Goal: Task Accomplishment & Management: Complete application form

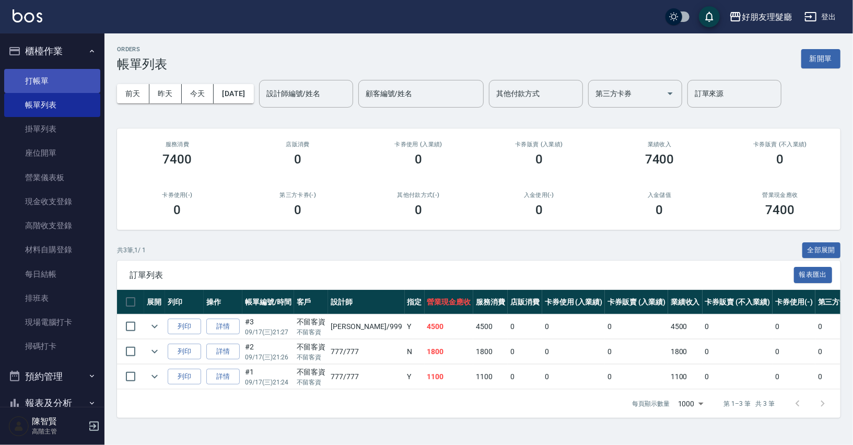
click at [30, 85] on link "打帳單" at bounding box center [52, 81] width 96 height 24
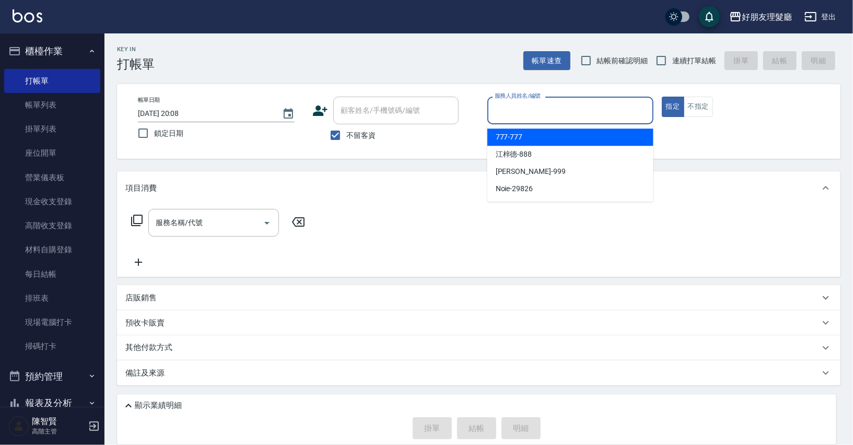
click at [632, 109] on input "服務人員姓名/編號" at bounding box center [570, 110] width 157 height 18
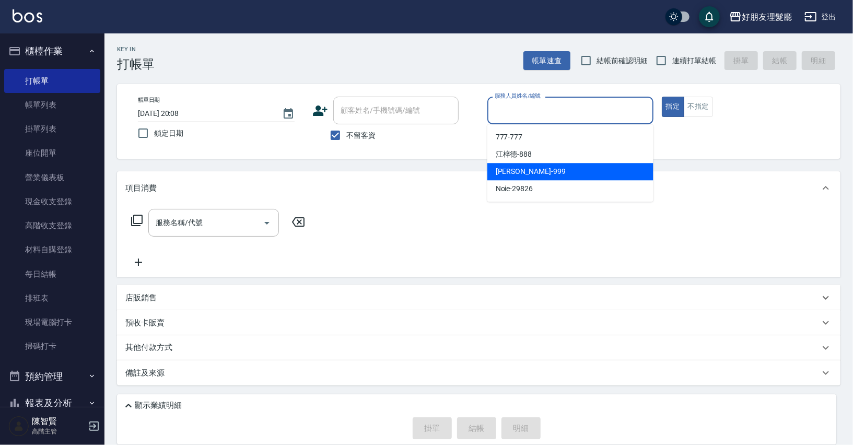
click at [583, 176] on div "[PERSON_NAME] -999" at bounding box center [570, 171] width 166 height 17
type input "阿賢-999"
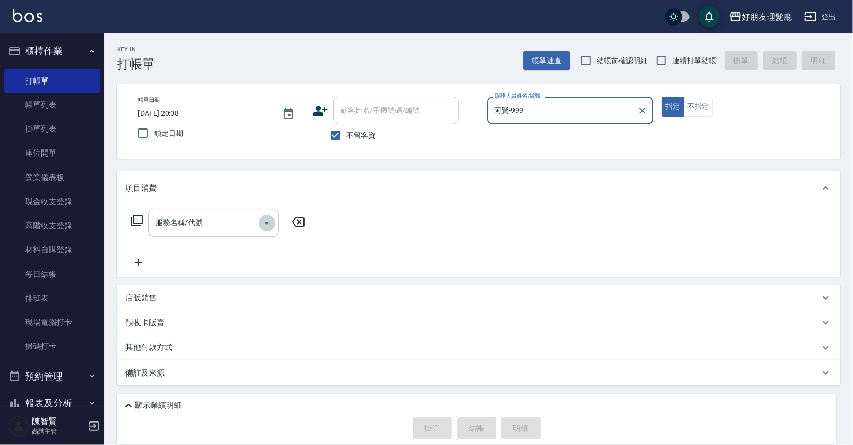
click at [263, 223] on icon "Open" at bounding box center [267, 223] width 13 height 13
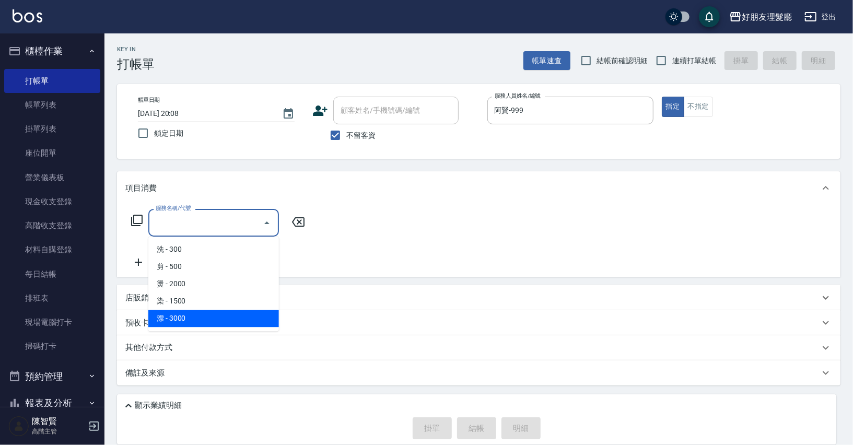
click at [231, 310] on span "漂 - 3000" at bounding box center [213, 318] width 131 height 17
type input "漂(5)"
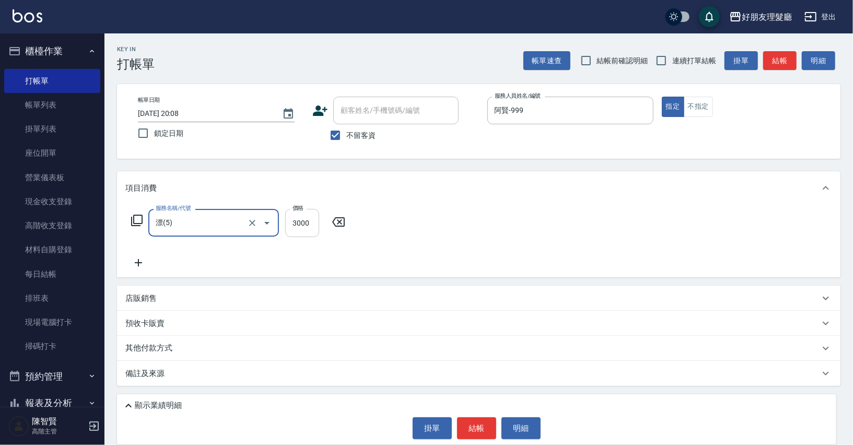
click at [307, 227] on input "3000" at bounding box center [302, 223] width 34 height 28
type input "4000"
click at [132, 266] on icon at bounding box center [138, 262] width 26 height 13
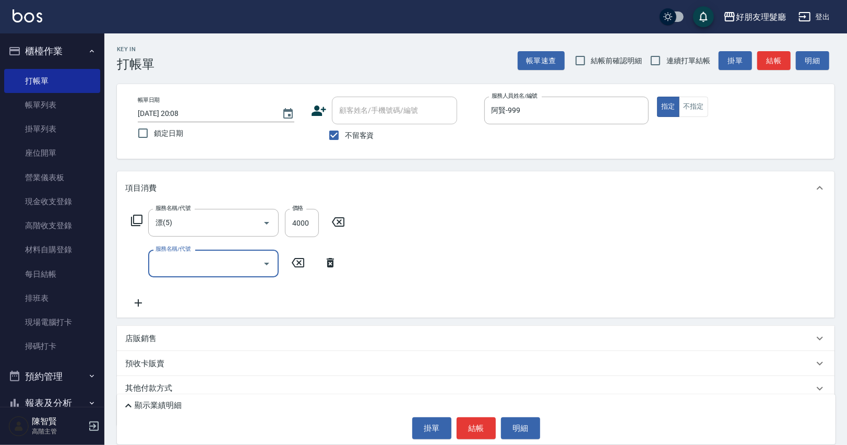
click at [154, 263] on input "服務名稱/代號" at bounding box center [205, 263] width 105 height 18
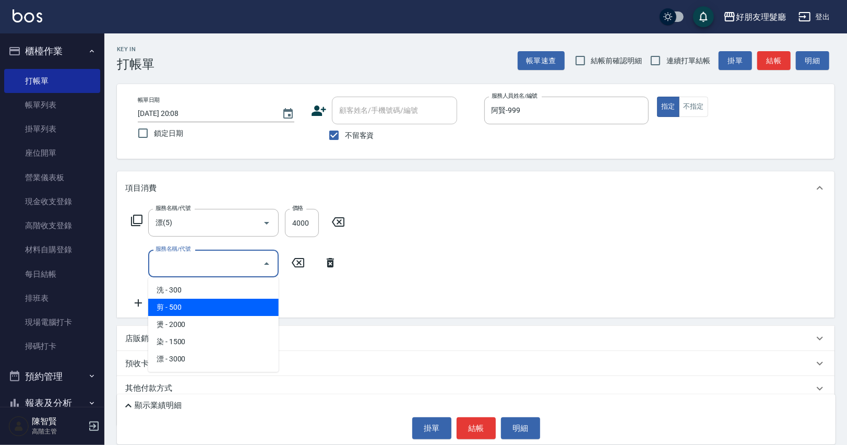
click at [186, 314] on span "剪 - 500" at bounding box center [213, 307] width 131 height 17
type input "剪(2)"
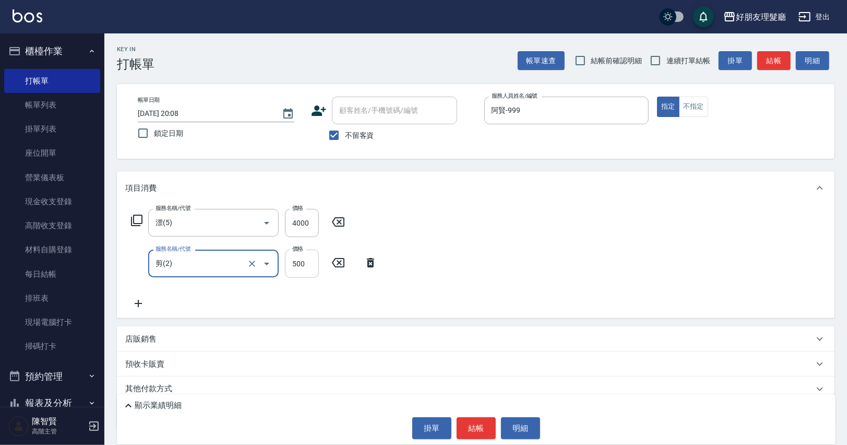
click at [318, 265] on input "500" at bounding box center [302, 264] width 34 height 28
type input "600"
click at [134, 310] on div "服務名稱/代號 漂(5) 服務名稱/代號 價格 4000 價格 服務名稱/代號 剪(2) 服務名稱/代號 價格 600 價格" at bounding box center [476, 261] width 718 height 113
click at [129, 306] on icon at bounding box center [138, 303] width 26 height 13
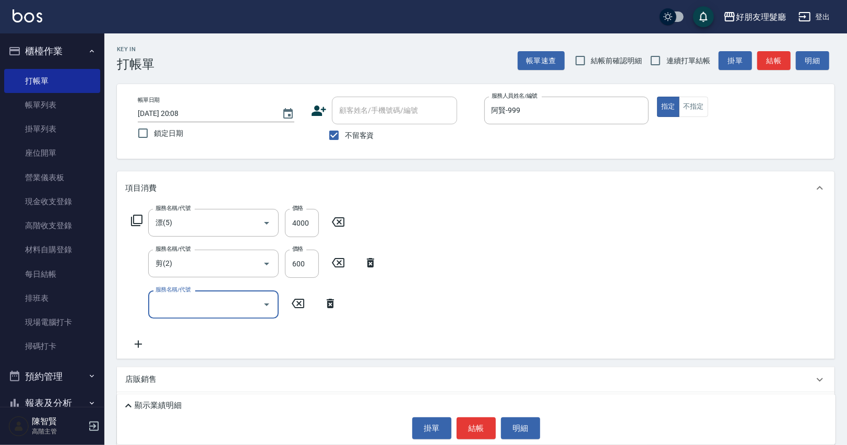
click at [141, 307] on div "服務名稱/代號 服務名稱/代號" at bounding box center [234, 304] width 218 height 28
click at [187, 304] on input "服務名稱/代號" at bounding box center [205, 304] width 105 height 18
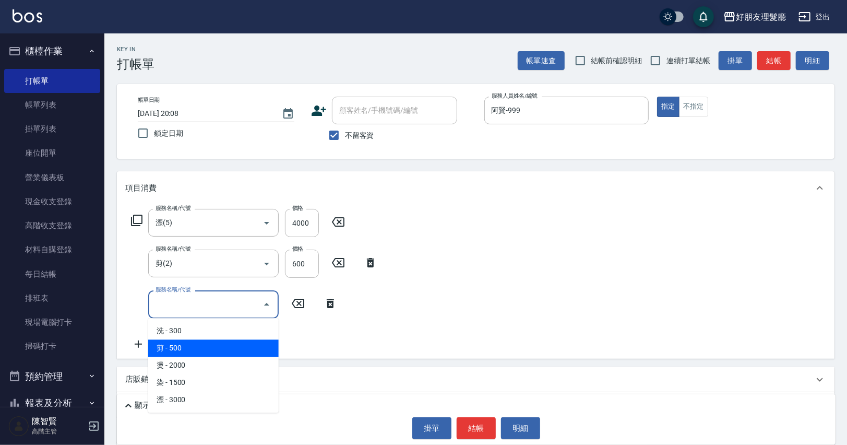
click at [197, 346] on span "剪 - 500" at bounding box center [213, 347] width 131 height 17
type input "剪(2)"
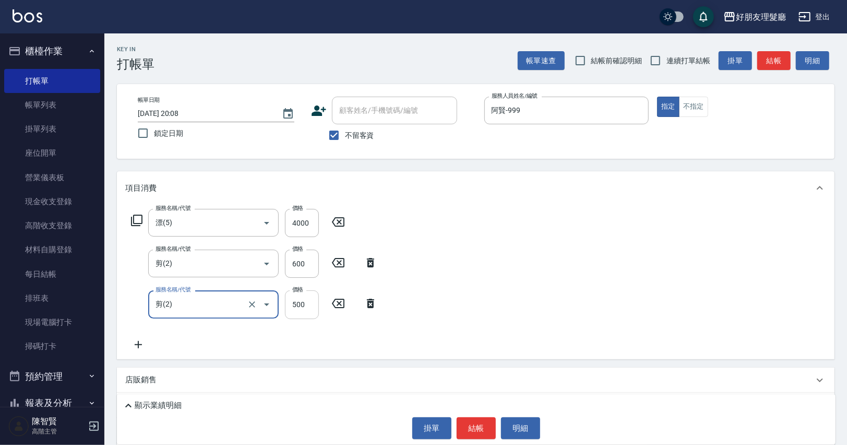
click at [307, 309] on input "500" at bounding box center [302, 304] width 34 height 28
type input "600"
click at [470, 422] on button "結帳" at bounding box center [476, 428] width 39 height 22
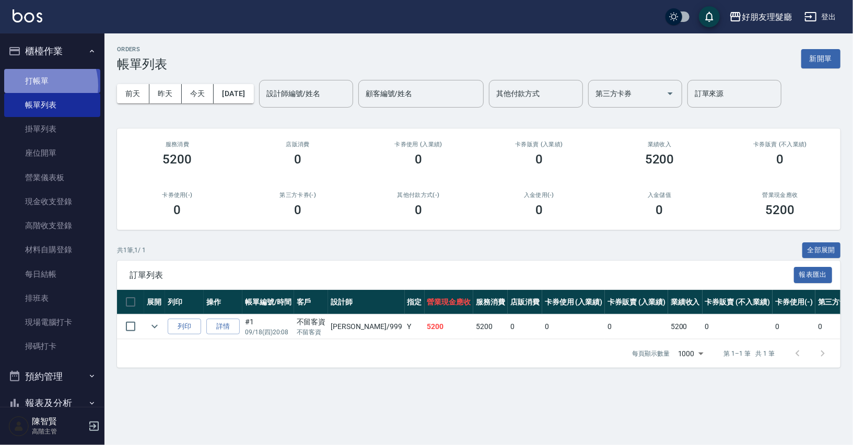
click at [37, 85] on link "打帳單" at bounding box center [52, 81] width 96 height 24
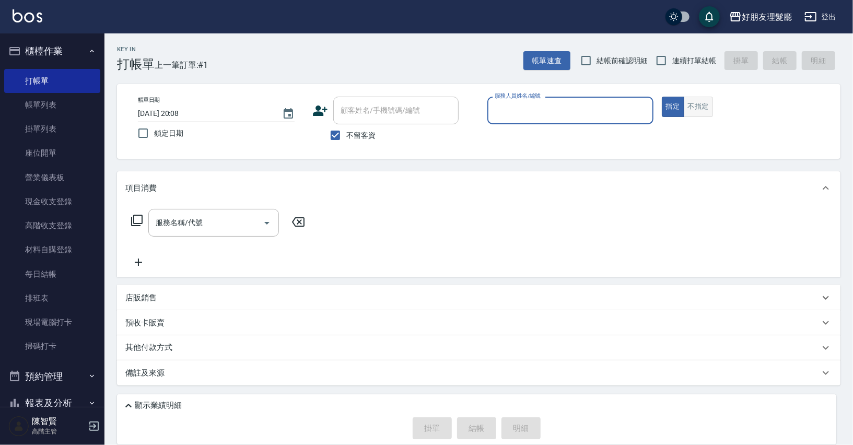
click at [699, 104] on button "不指定" at bounding box center [697, 107] width 29 height 20
click at [600, 108] on input "服務人員姓名/編號" at bounding box center [570, 110] width 157 height 18
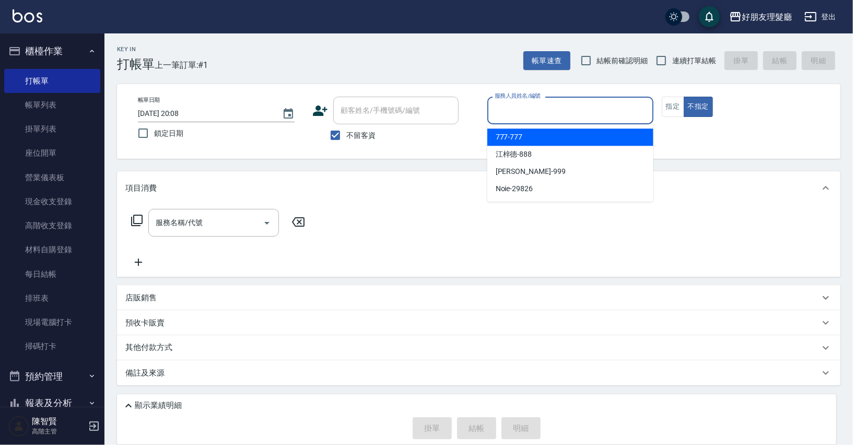
click at [564, 140] on div "777 -777" at bounding box center [570, 136] width 166 height 17
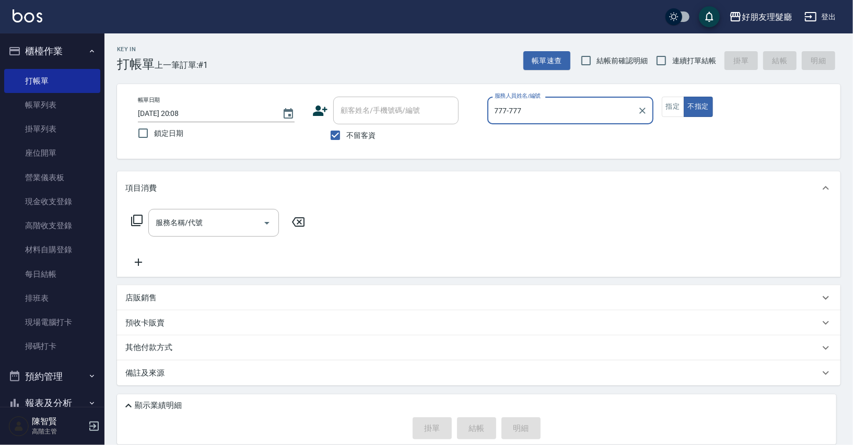
click at [570, 122] on div "777-777 服務人員姓名/編號" at bounding box center [570, 111] width 166 height 28
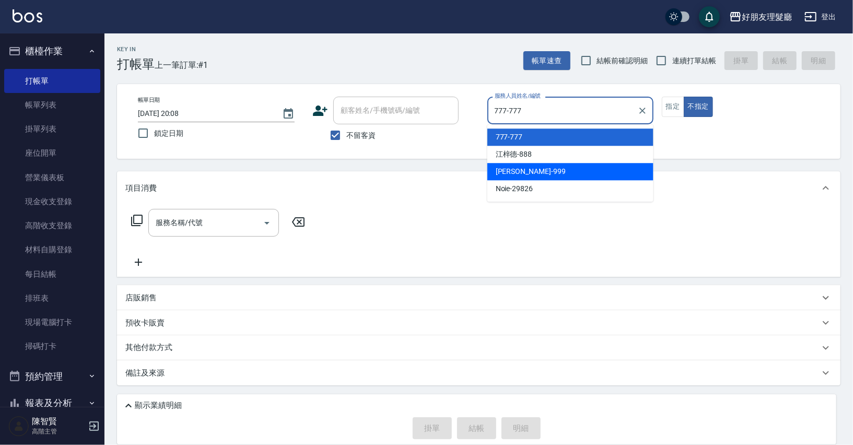
click at [558, 170] on div "[PERSON_NAME] -999" at bounding box center [570, 171] width 166 height 17
type input "阿賢-999"
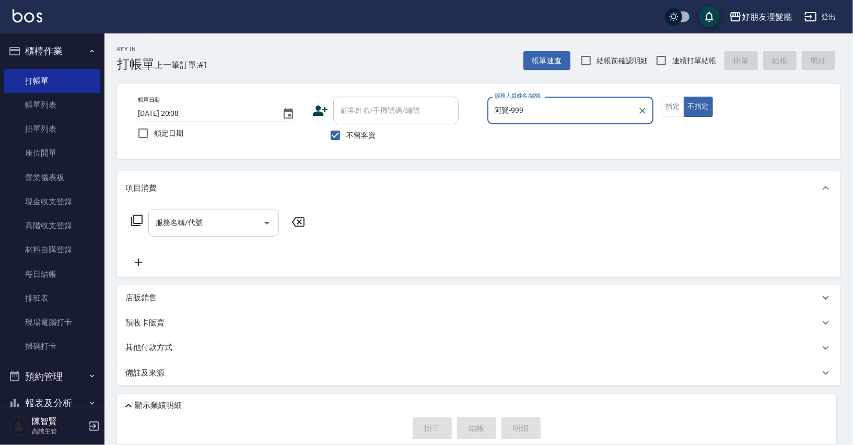
click at [228, 227] on input "服務名稱/代號" at bounding box center [205, 223] width 105 height 18
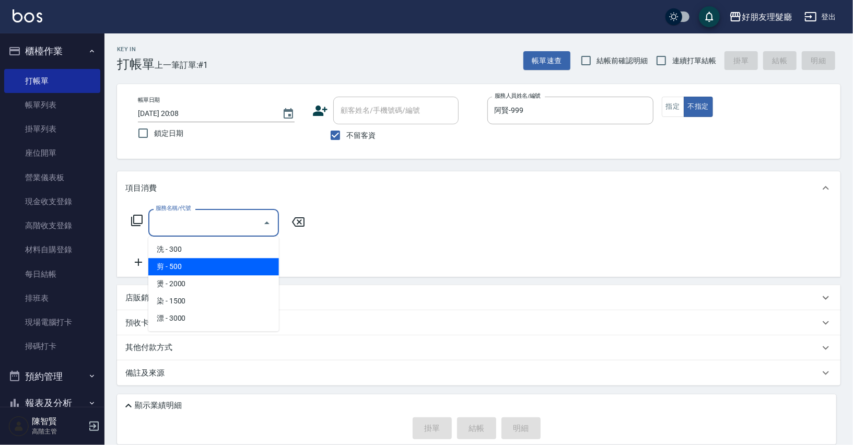
click at [233, 268] on span "剪 - 500" at bounding box center [213, 266] width 131 height 17
type input "剪(2)"
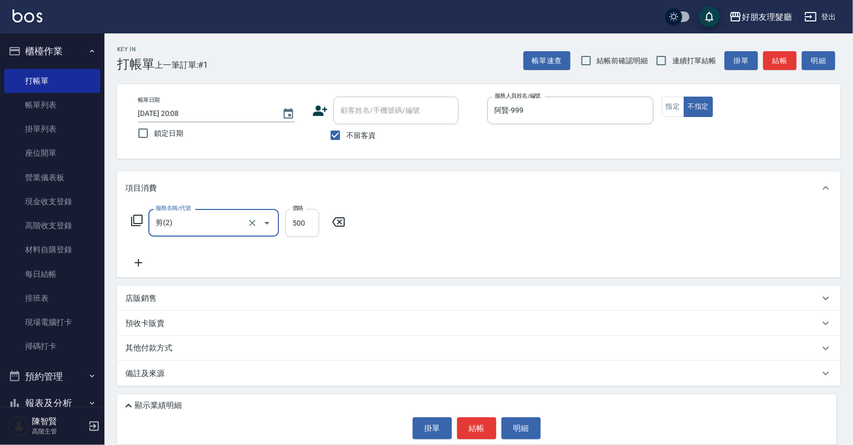
click at [290, 236] on input "500" at bounding box center [302, 223] width 34 height 28
type input "600"
click at [490, 433] on button "結帳" at bounding box center [476, 428] width 39 height 22
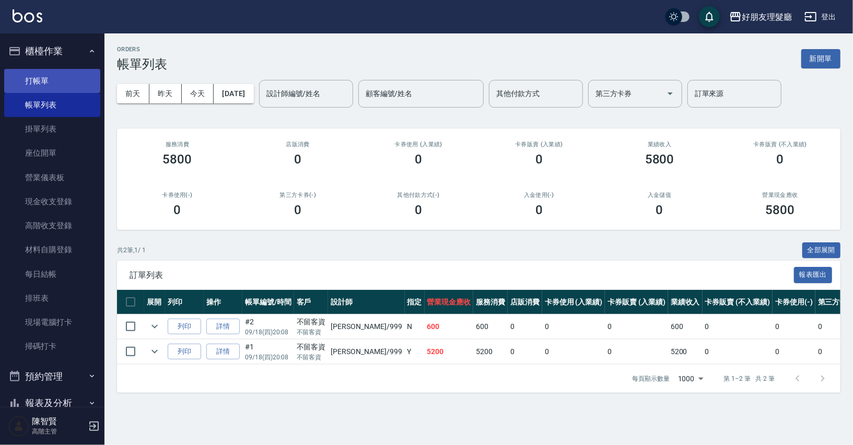
click at [61, 92] on link "打帳單" at bounding box center [52, 81] width 96 height 24
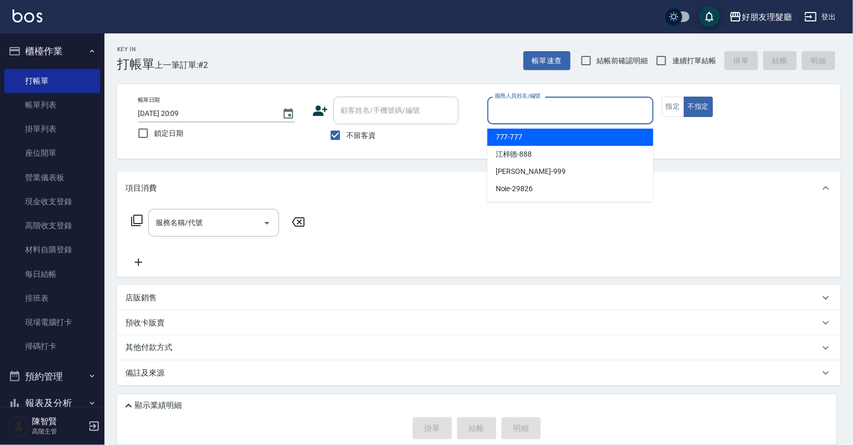
click at [595, 106] on input "服務人員姓名/編號" at bounding box center [570, 110] width 157 height 18
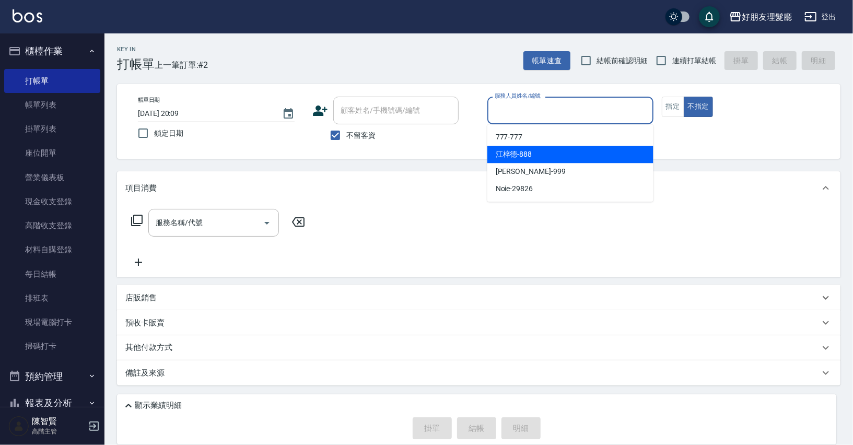
click at [549, 157] on div "[PERSON_NAME]-888" at bounding box center [570, 154] width 166 height 17
type input "[PERSON_NAME]-888"
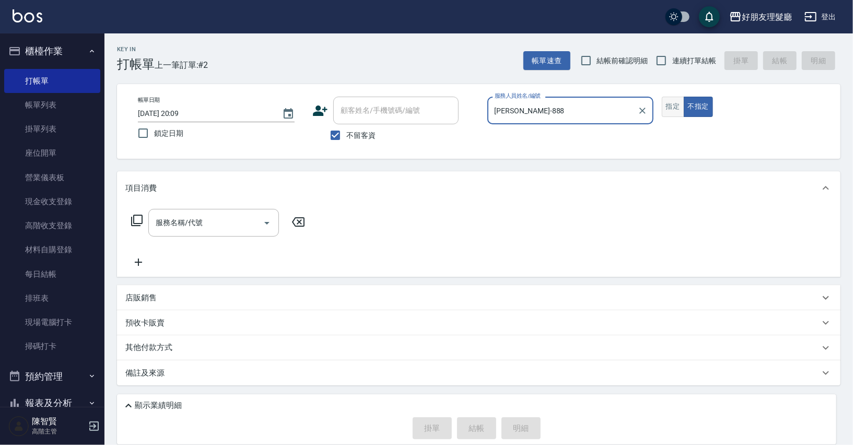
click at [663, 108] on button "指定" at bounding box center [673, 107] width 22 height 20
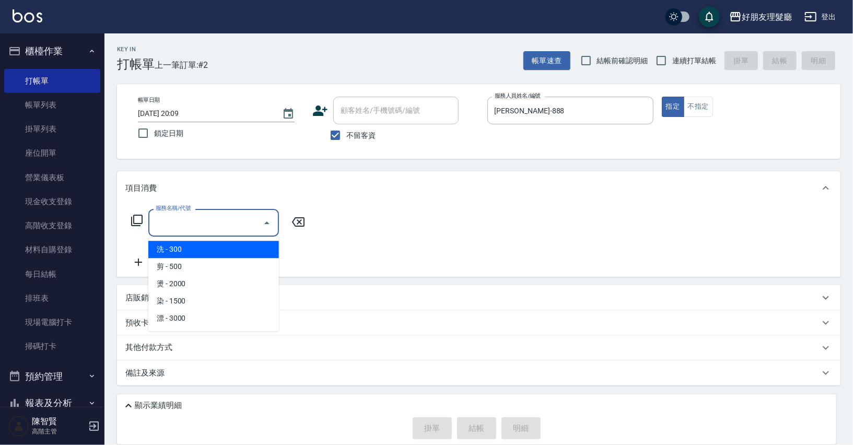
click at [239, 223] on input "服務名稱/代號" at bounding box center [205, 223] width 105 height 18
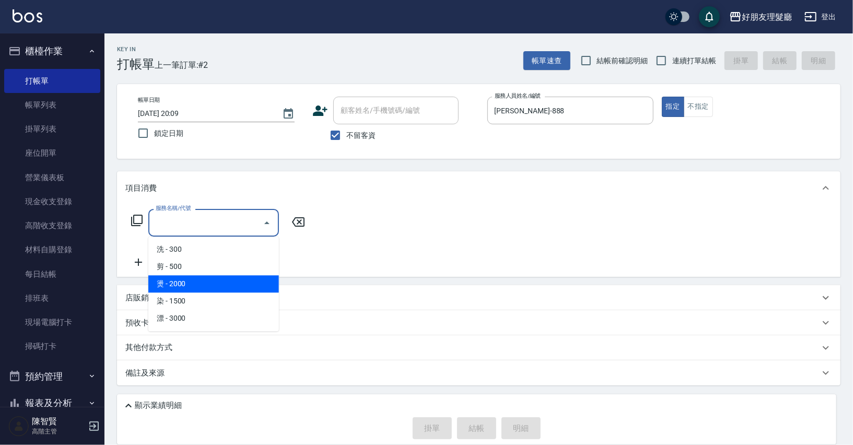
click at [226, 263] on span "剪 - 500" at bounding box center [213, 266] width 131 height 17
type input "剪(2)"
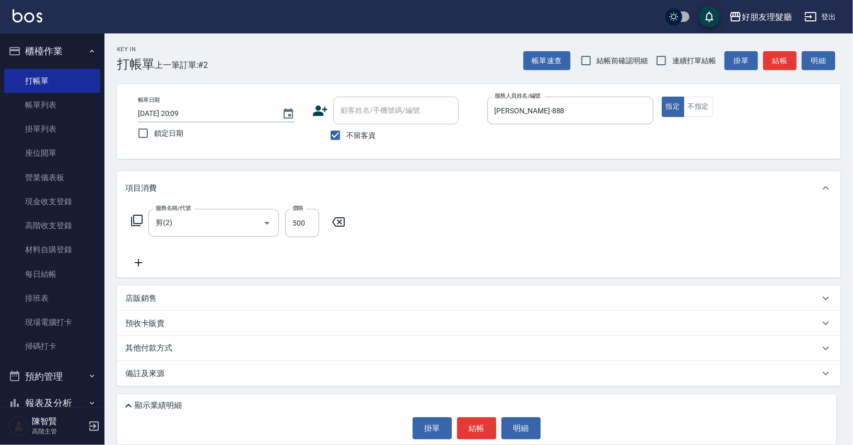
click at [140, 259] on icon at bounding box center [138, 262] width 26 height 13
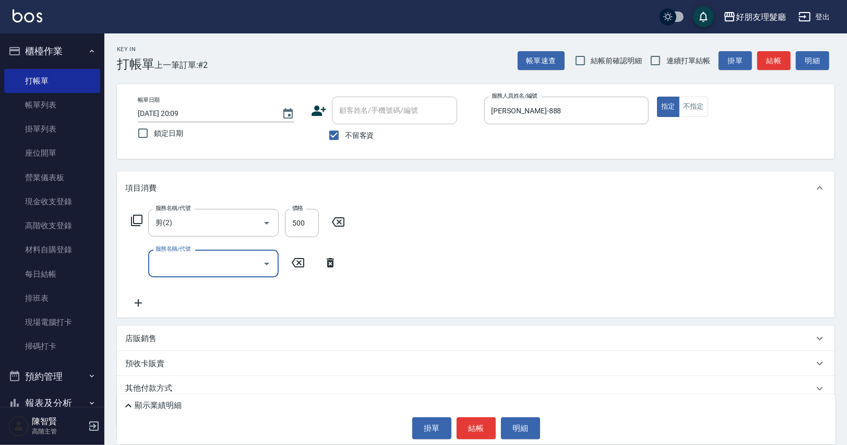
click at [215, 265] on input "服務名稱/代號" at bounding box center [205, 263] width 105 height 18
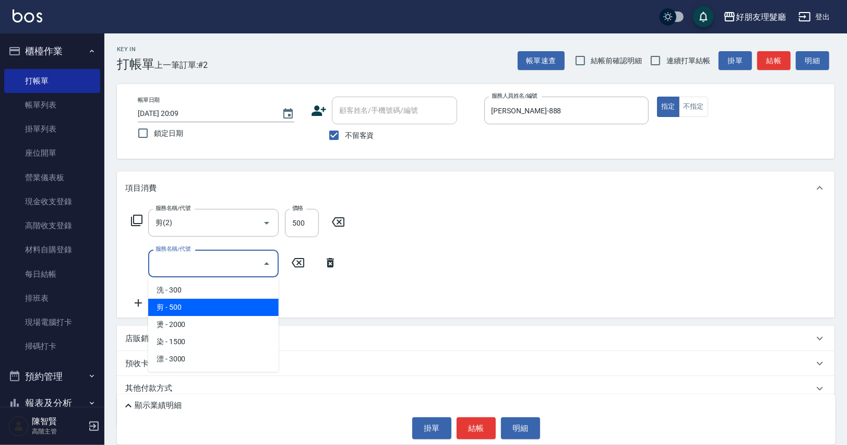
click at [209, 308] on span "剪 - 500" at bounding box center [213, 307] width 131 height 17
type input "剪(2)"
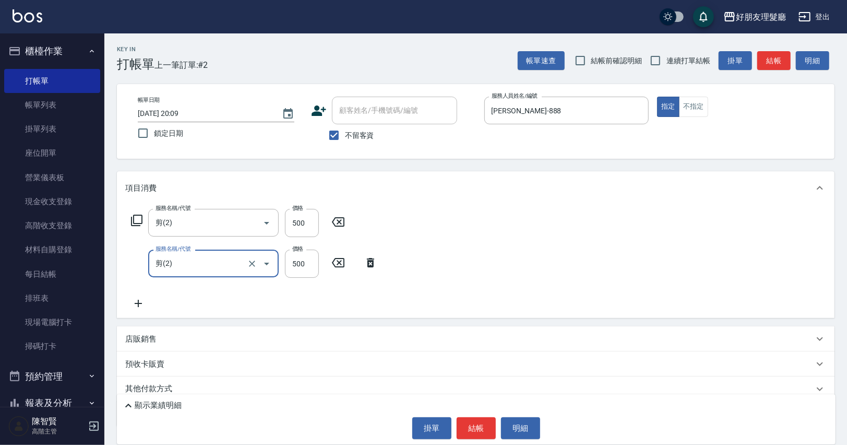
drag, startPoint x: 116, startPoint y: 305, endPoint x: 125, endPoint y: 306, distance: 8.5
click at [117, 305] on div "服務名稱/代號 剪(2) 服務名稱/代號 價格 500 價格 服務名稱/代號 剪(2) 服務名稱/代號 價格 500 價格" at bounding box center [476, 261] width 718 height 113
click at [131, 306] on icon at bounding box center [138, 303] width 26 height 13
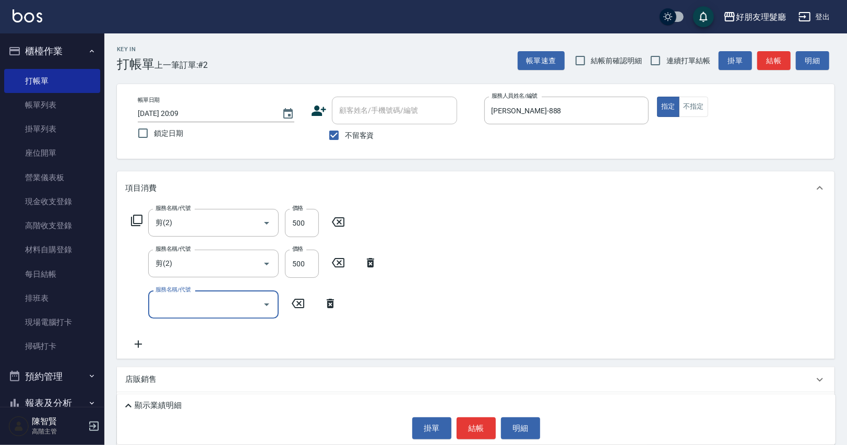
click at [176, 294] on div "服務名稱/代號" at bounding box center [213, 304] width 131 height 28
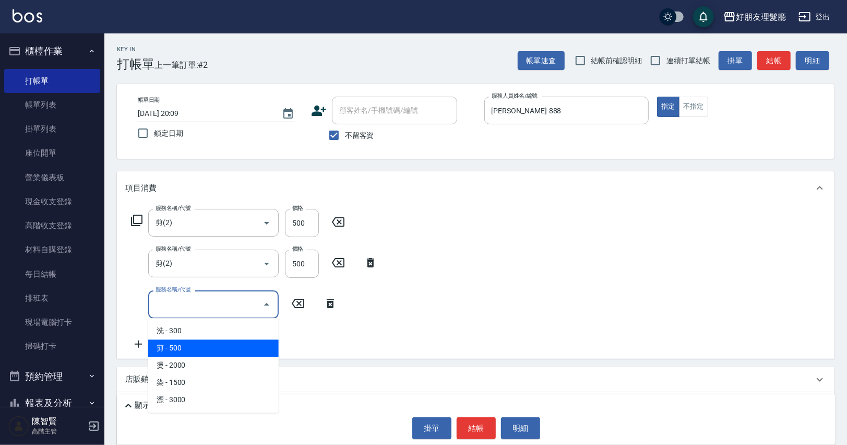
click at [192, 347] on span "剪 - 500" at bounding box center [213, 347] width 131 height 17
type input "剪(2)"
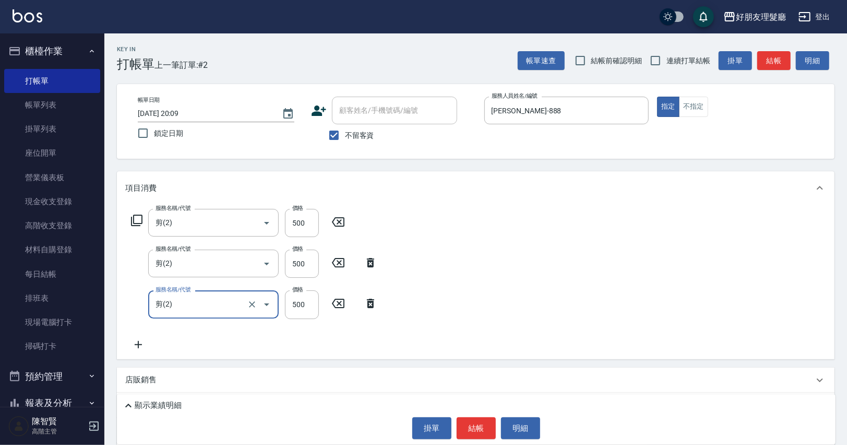
click at [139, 350] on div "服務名稱/代號 剪(2) 服務名稱/代號 價格 500 價格 服務名稱/代號 剪(2) 服務名稱/代號 價格 500 價格 服務名稱/代號 剪(2) 服務名稱…" at bounding box center [476, 282] width 718 height 154
click at [169, 342] on div "服務名稱/代號 剪(2) 服務名稱/代號 價格 500 價格 服務名稱/代號 剪(2) 服務名稱/代號 價格 500 價格 服務名稱/代號 剪(2) 服務名稱…" at bounding box center [254, 279] width 258 height 141
click at [148, 344] on icon at bounding box center [138, 344] width 26 height 13
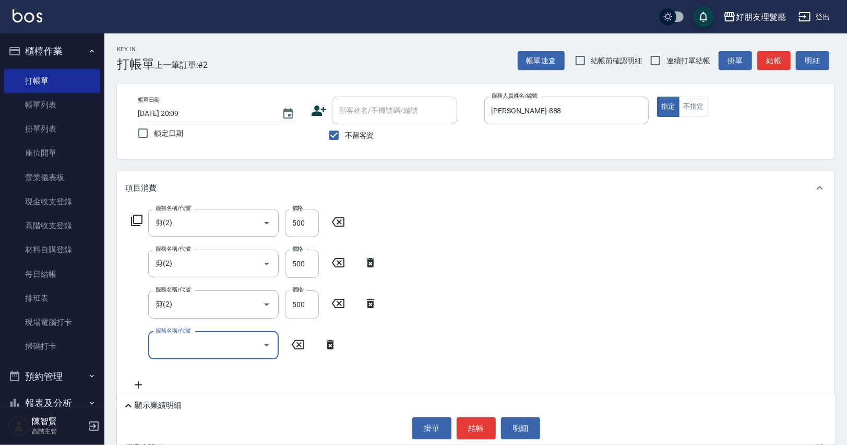
click at [158, 344] on input "服務名稱/代號" at bounding box center [205, 345] width 105 height 18
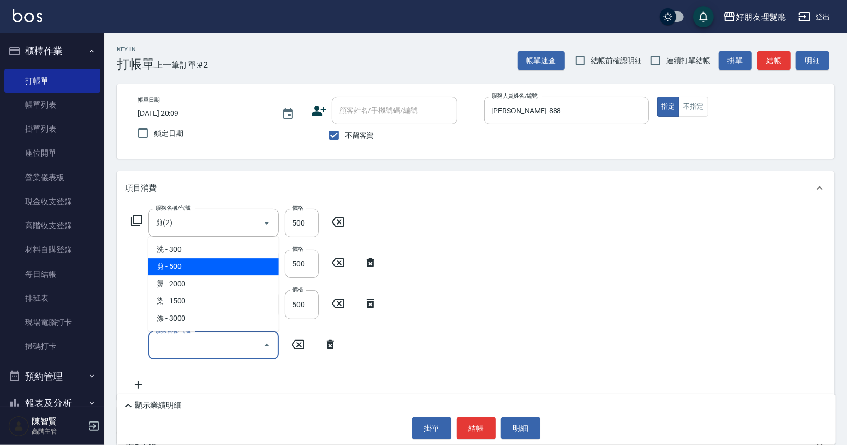
click at [190, 266] on span "剪 - 500" at bounding box center [213, 266] width 131 height 17
type input "剪(2)"
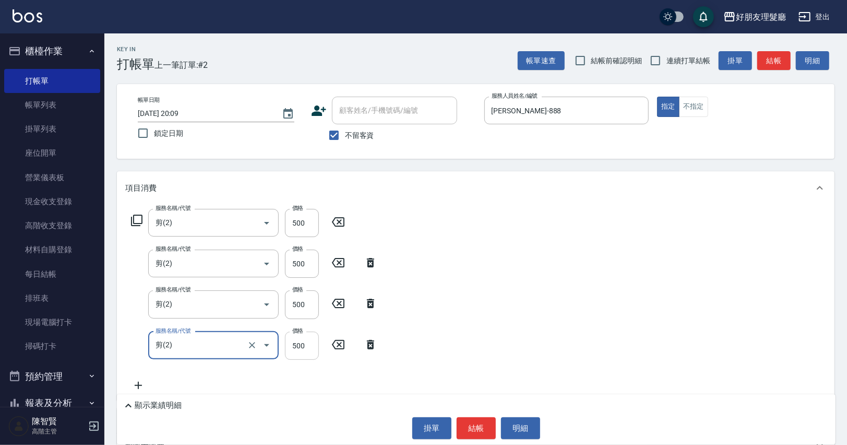
click at [299, 346] on input "500" at bounding box center [302, 346] width 34 height 28
click at [300, 346] on input "500" at bounding box center [302, 346] width 34 height 28
click at [300, 344] on input "500" at bounding box center [302, 346] width 34 height 28
drag, startPoint x: 306, startPoint y: 346, endPoint x: 291, endPoint y: 345, distance: 15.2
click at [291, 345] on input "500" at bounding box center [302, 346] width 34 height 28
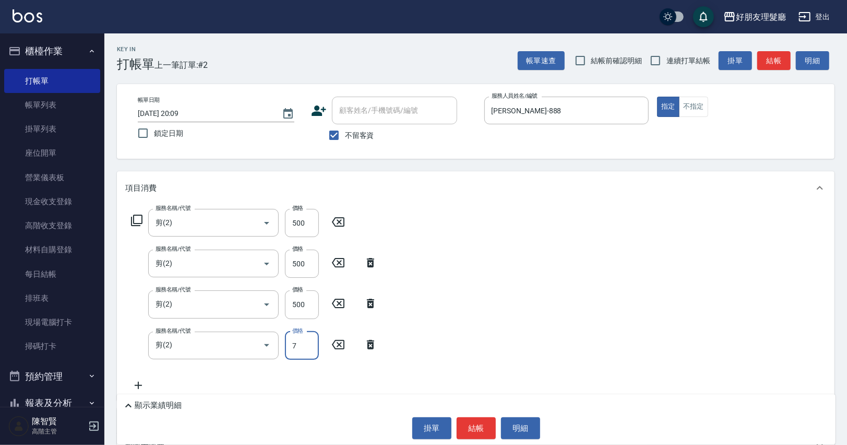
type input "700"
click at [469, 424] on button "結帳" at bounding box center [476, 428] width 39 height 22
